Goal: Check status: Check status

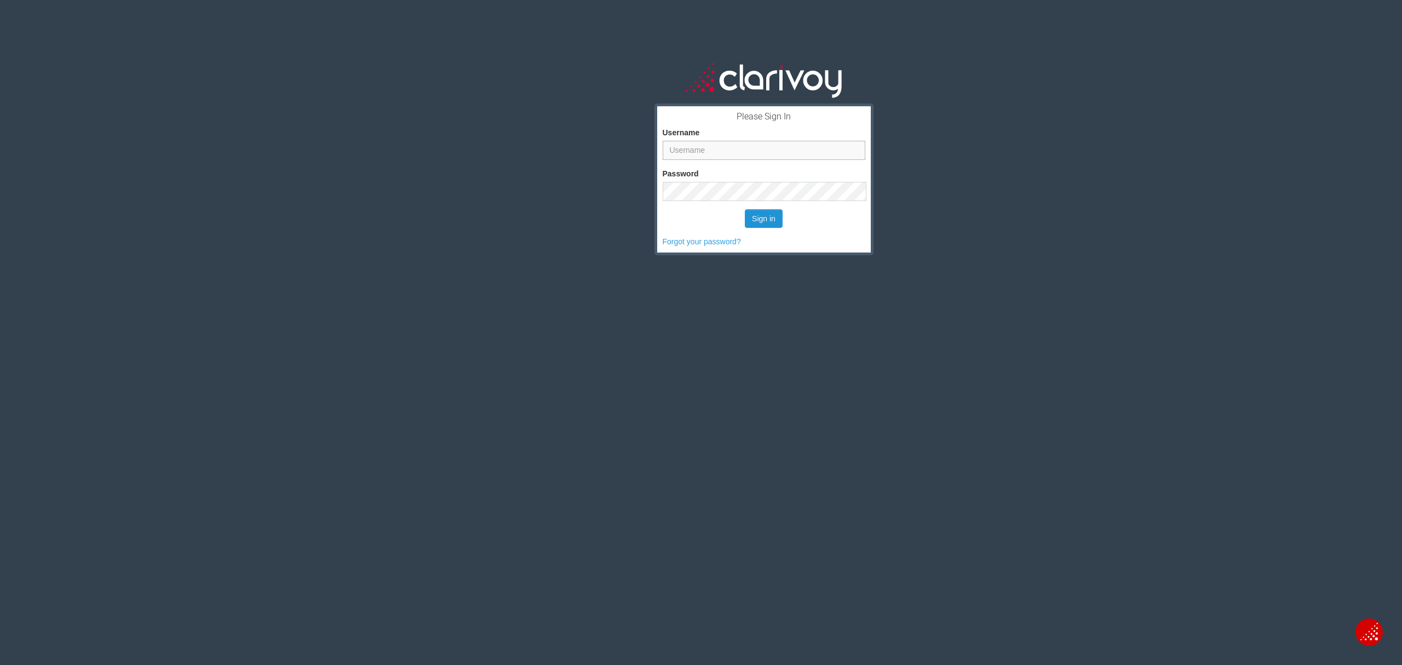
type input "ahansen"
click at [763, 218] on button "Sign in" at bounding box center [764, 218] width 38 height 19
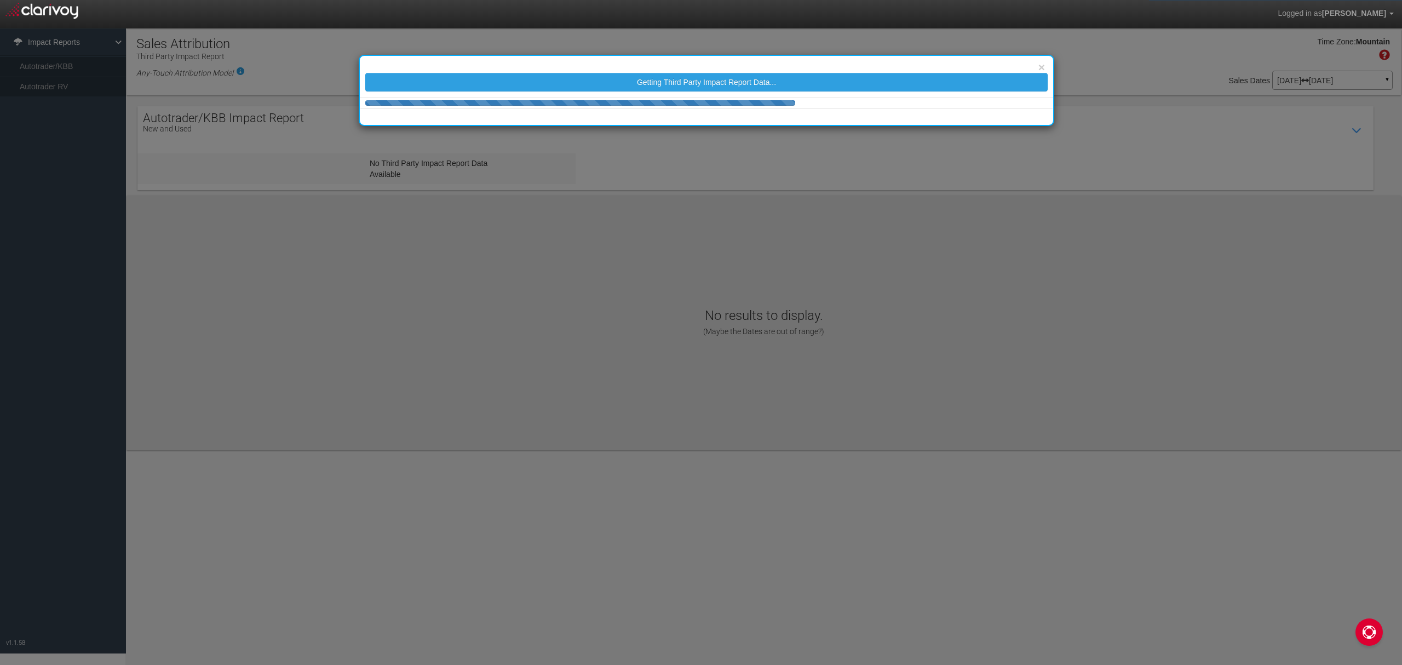
select select "25"
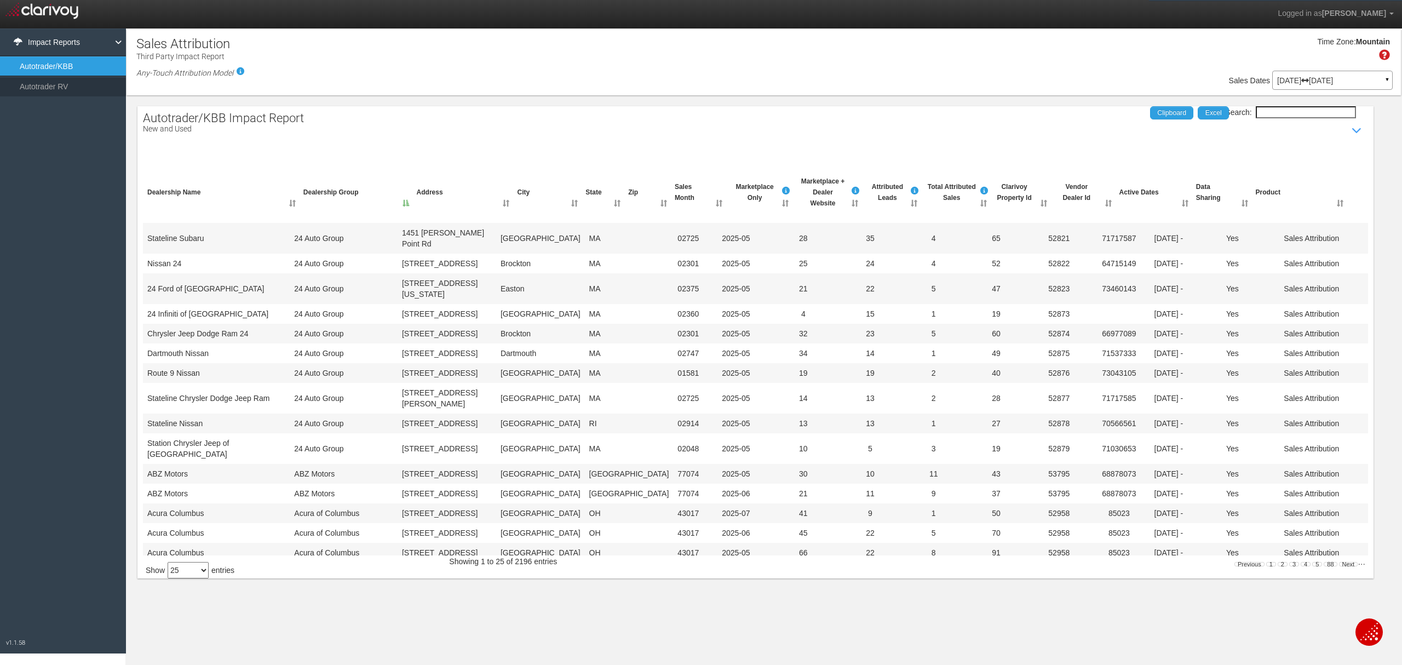
drag, startPoint x: 1265, startPoint y: 110, endPoint x: 1269, endPoint y: 102, distance: 8.8
click at [1266, 110] on input "Search:" at bounding box center [1306, 112] width 100 height 12
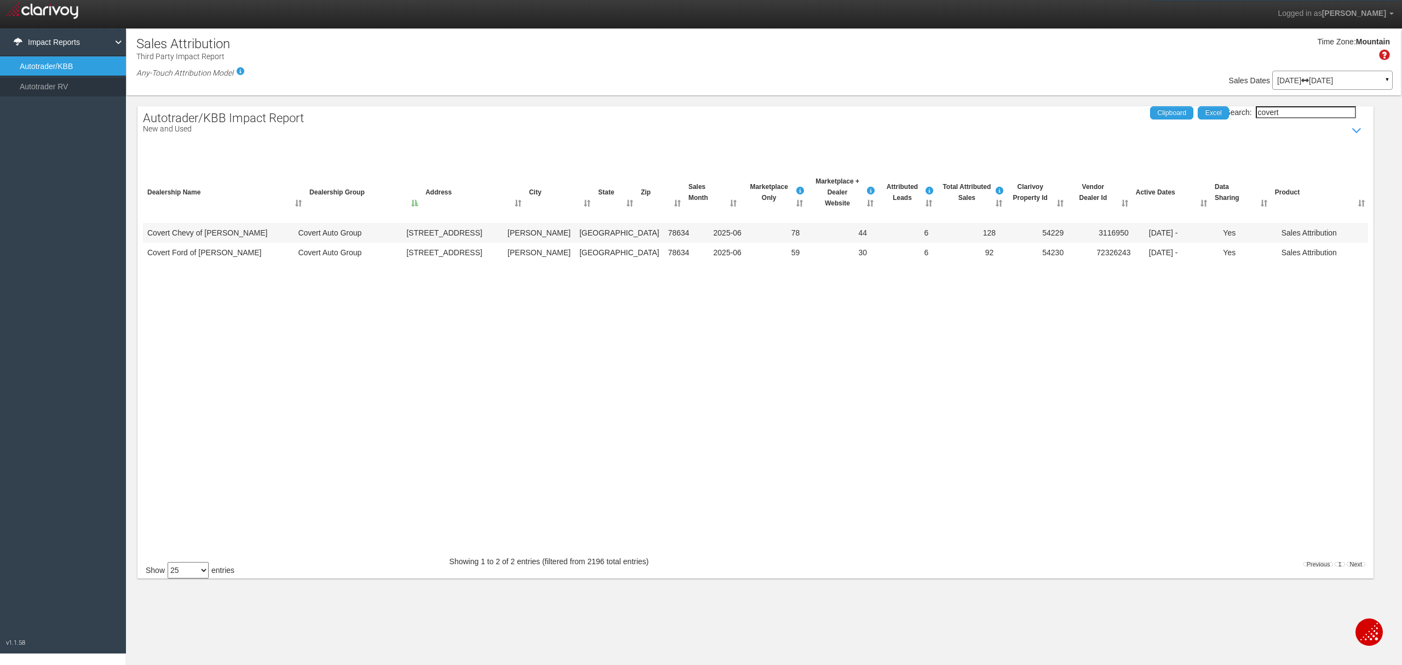
type input "covert"
